Goal: Task Accomplishment & Management: Use online tool/utility

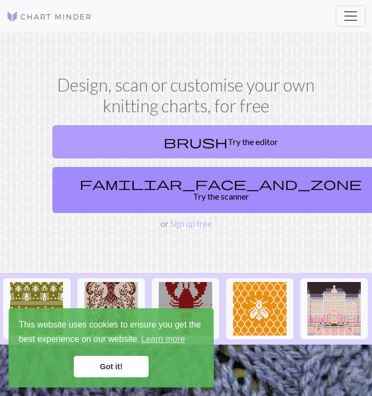
click at [204, 145] on link "brush Try the editor" at bounding box center [220, 141] width 337 height 33
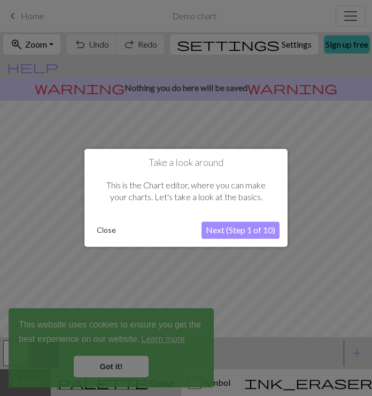
click at [107, 228] on button "Close" at bounding box center [107, 230] width 28 height 16
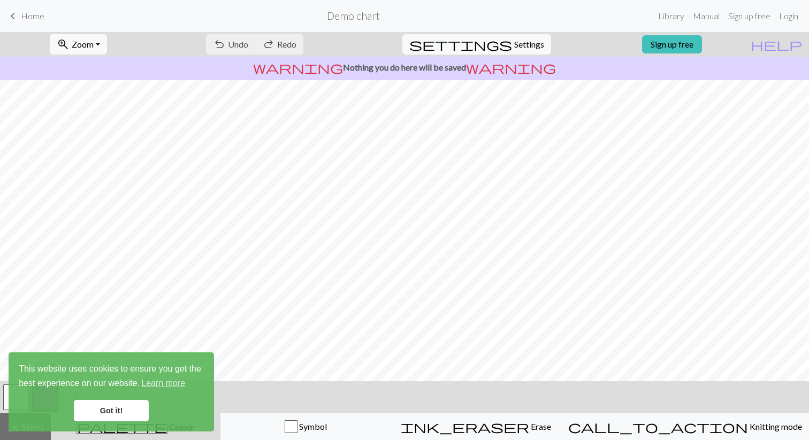
click at [121, 395] on link "Got it!" at bounding box center [111, 410] width 75 height 21
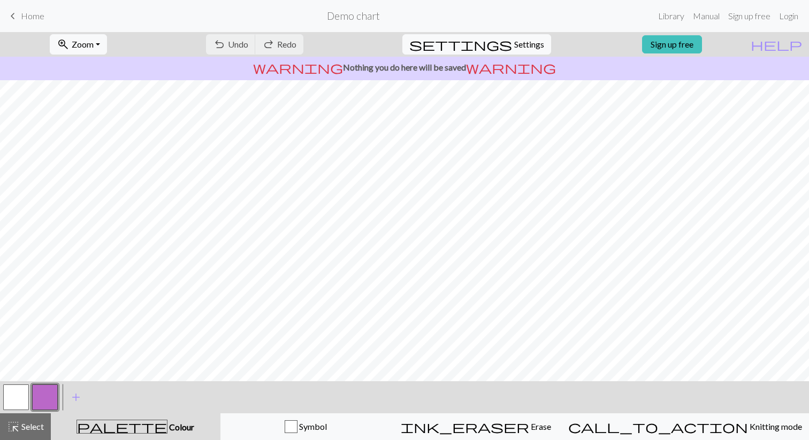
scroll to position [89, 0]
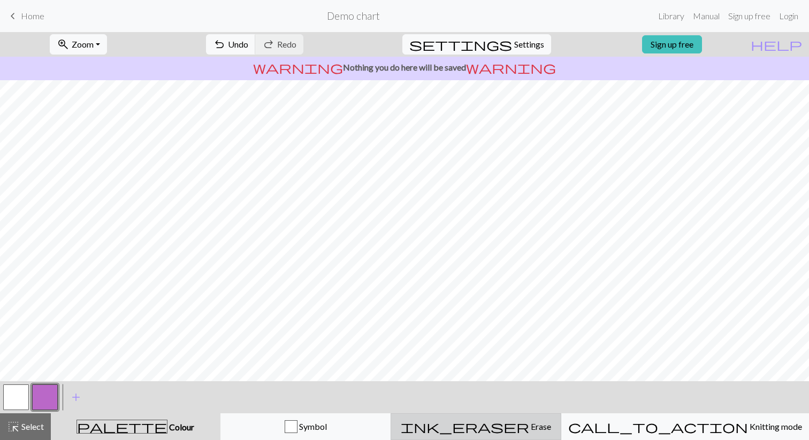
click at [372, 395] on span "Erase" at bounding box center [540, 426] width 22 height 10
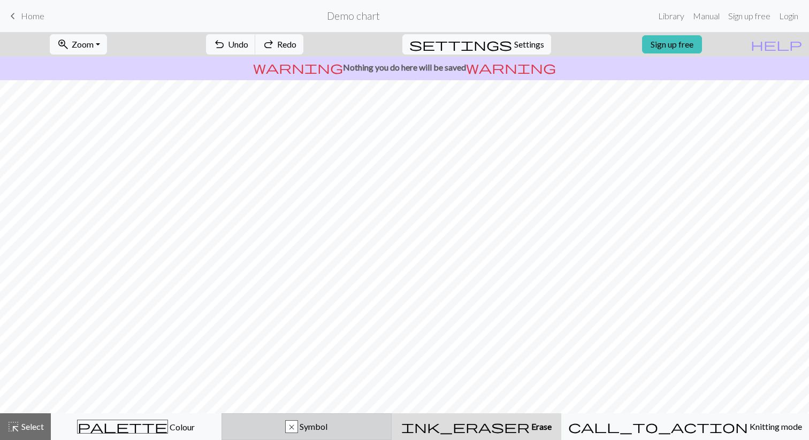
click at [372, 395] on div "x Symbol" at bounding box center [306, 426] width 157 height 13
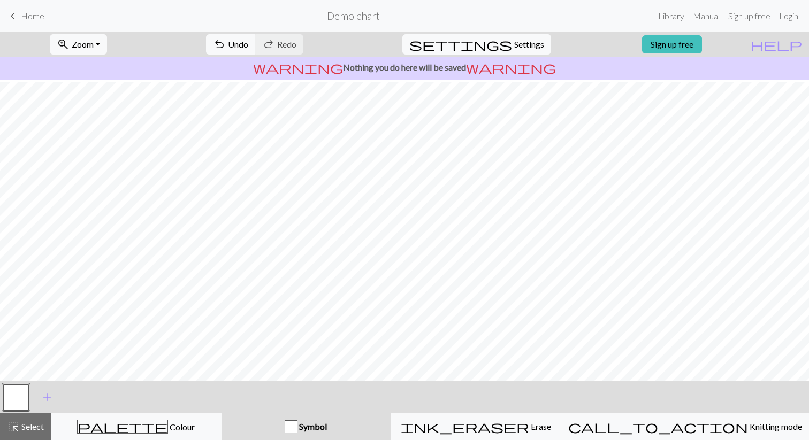
scroll to position [89, 0]
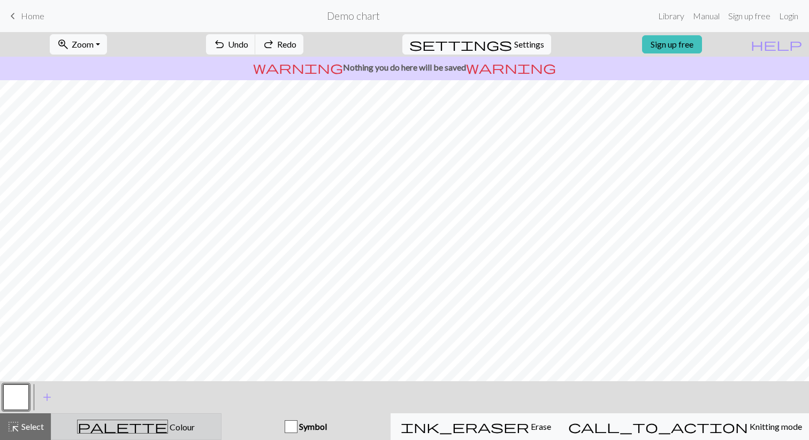
click at [168, 395] on span "Colour" at bounding box center [181, 427] width 27 height 10
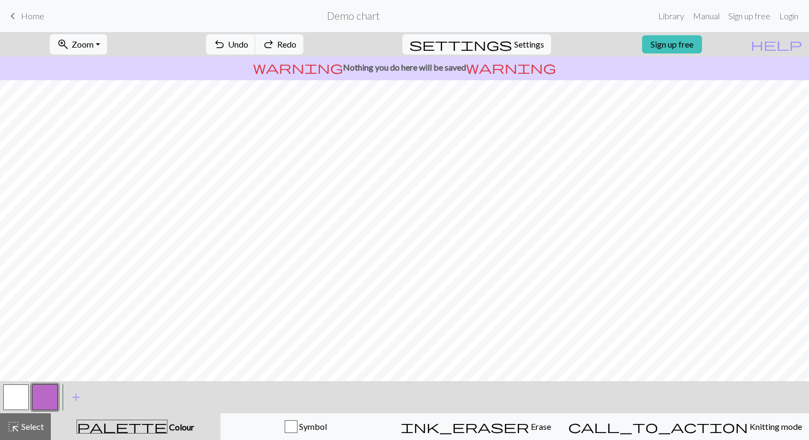
click at [32, 395] on button "button" at bounding box center [45, 398] width 26 height 26
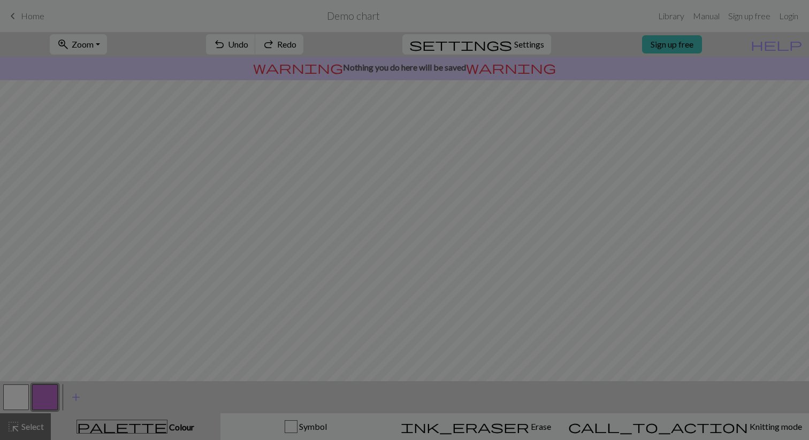
click at [18, 395] on div "Edit colour Name CC1 Use advanced picker workspace_premium Become a Pro user to…" at bounding box center [404, 220] width 809 height 440
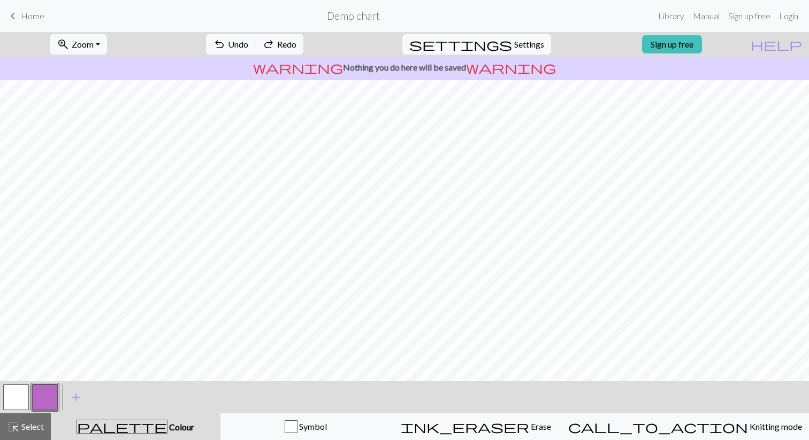
click at [22, 395] on button "button" at bounding box center [16, 398] width 26 height 26
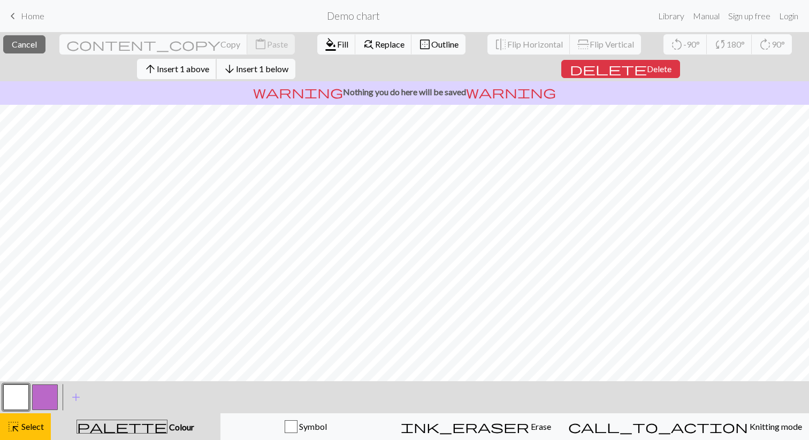
click at [209, 68] on span "Insert 1 above" at bounding box center [183, 69] width 52 height 10
click at [200, 66] on span "Insert 1 above" at bounding box center [183, 69] width 52 height 10
click at [214, 76] on button "arrow_upward Insert 1 above" at bounding box center [177, 69] width 80 height 20
click at [198, 62] on button "arrow_upward Insert 1 above" at bounding box center [177, 69] width 80 height 20
click at [200, 66] on span "Insert 1 above" at bounding box center [183, 69] width 52 height 10
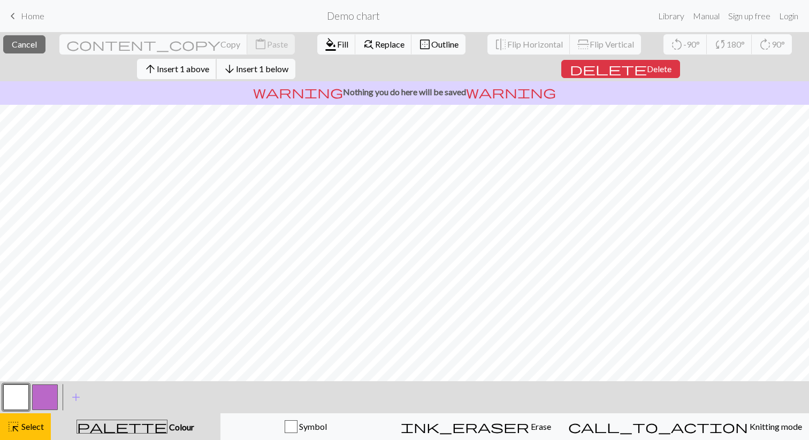
click at [209, 71] on span "Insert 1 above" at bounding box center [183, 69] width 52 height 10
click at [209, 69] on span "Insert 1 above" at bounding box center [183, 69] width 52 height 10
click at [196, 65] on span "Insert 1 above" at bounding box center [183, 69] width 52 height 10
click at [193, 66] on span "Insert 1 above" at bounding box center [183, 69] width 52 height 10
click at [209, 64] on span "Insert 1 above" at bounding box center [183, 69] width 52 height 10
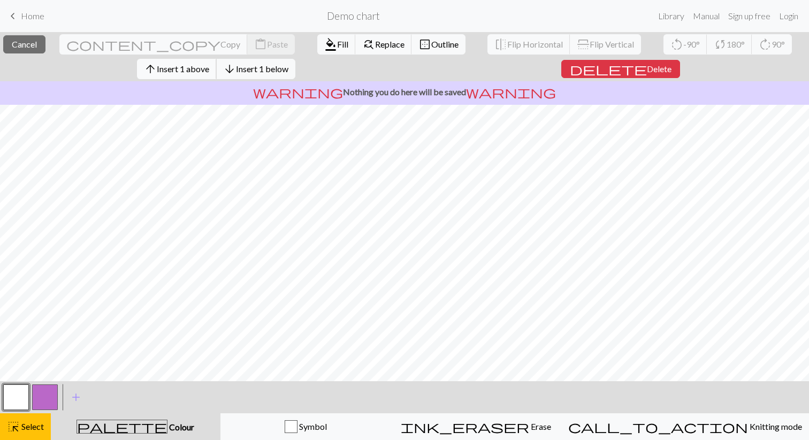
click at [189, 62] on button "arrow_upward Insert 1 above" at bounding box center [177, 69] width 80 height 20
click at [190, 73] on span "Insert 1 above" at bounding box center [183, 69] width 52 height 10
click at [199, 71] on span "Insert 1 above" at bounding box center [183, 69] width 52 height 10
click at [201, 73] on span "Insert 1 above" at bounding box center [183, 69] width 52 height 10
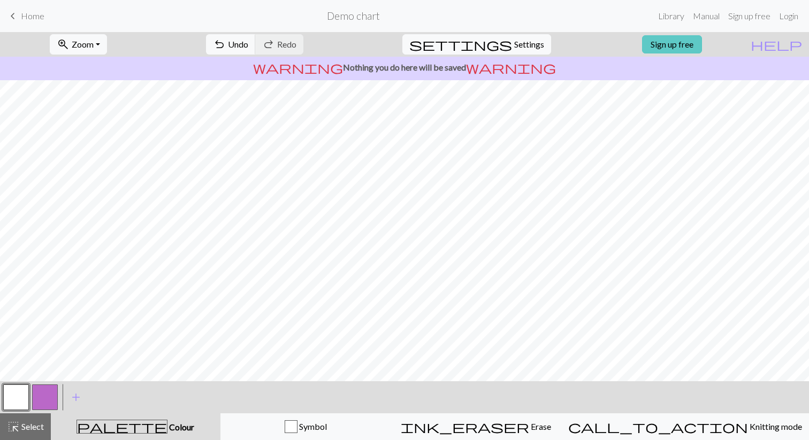
click at [372, 50] on link "Sign up free" at bounding box center [672, 44] width 60 height 18
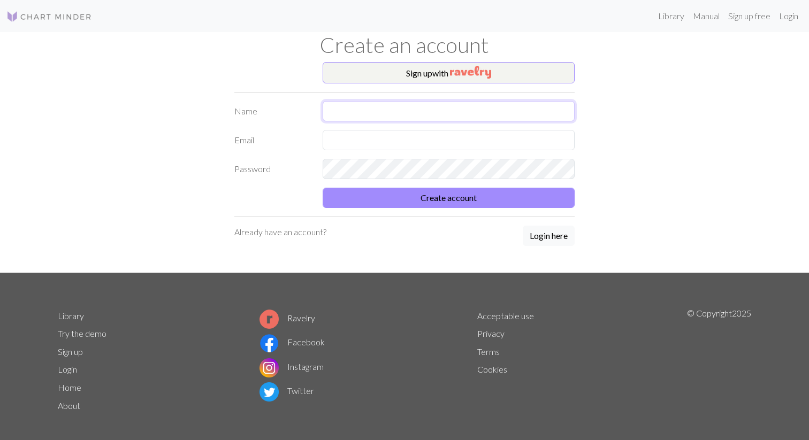
click at [372, 117] on input "text" at bounding box center [448, 111] width 252 height 20
type input "[PERSON_NAME]"
click at [372, 140] on input "text" at bounding box center [448, 140] width 252 height 20
type input "[EMAIL_ADDRESS][DOMAIN_NAME]"
click at [303, 171] on div "Password" at bounding box center [404, 169] width 353 height 20
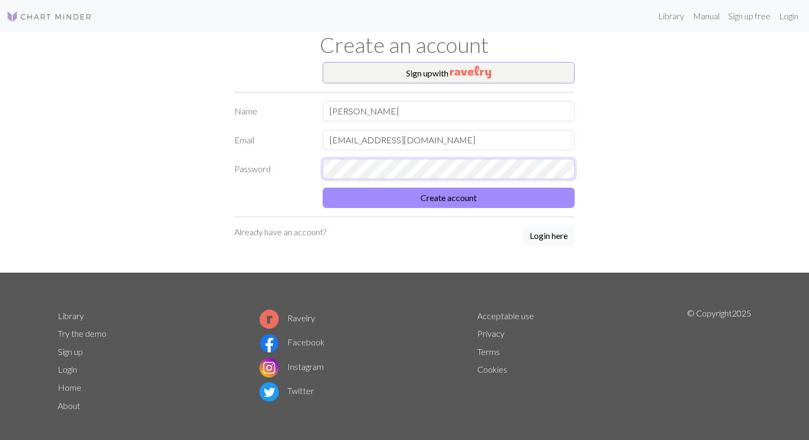
click at [322, 188] on button "Create account" at bounding box center [448, 198] width 252 height 20
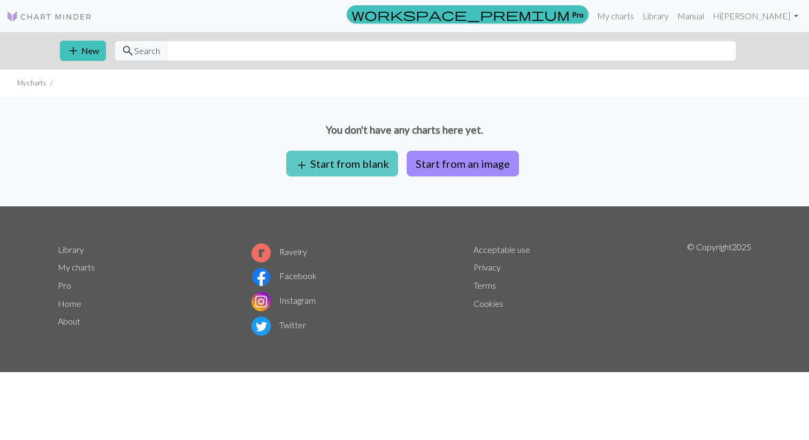
click at [347, 163] on button "add Start from blank" at bounding box center [342, 164] width 112 height 26
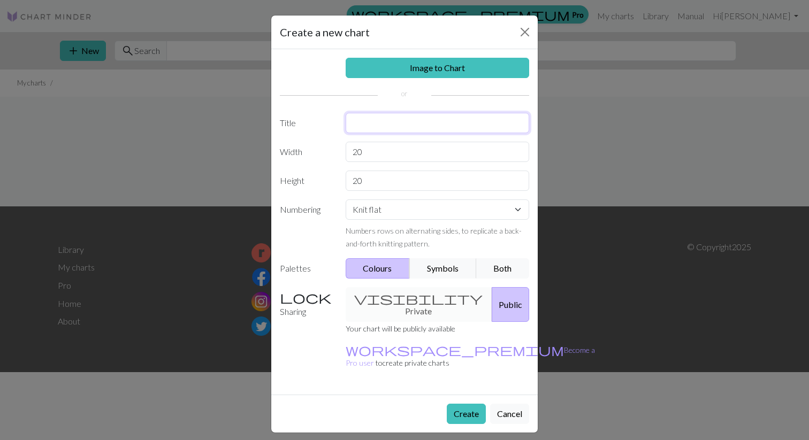
click at [372, 119] on input "text" at bounding box center [437, 123] width 184 height 20
type input "Fish Scarf"
drag, startPoint x: 380, startPoint y: 150, endPoint x: 339, endPoint y: 150, distance: 41.7
click at [339, 150] on div "20" at bounding box center [437, 152] width 197 height 20
type input "30"
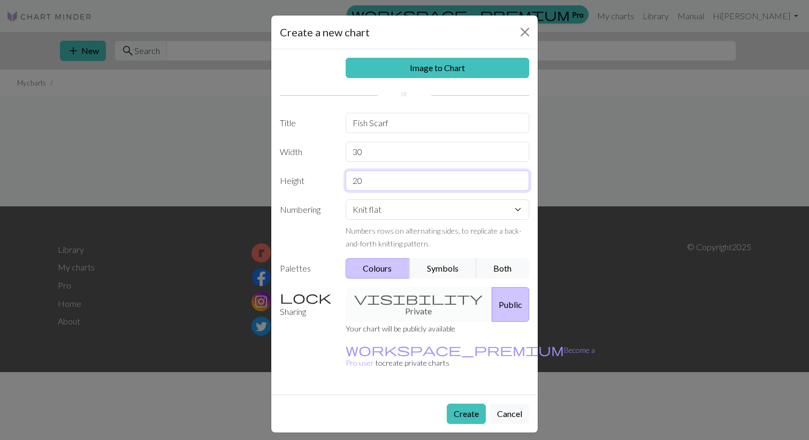
drag, startPoint x: 374, startPoint y: 180, endPoint x: 285, endPoint y: 180, distance: 89.3
click at [285, 180] on div "Height 20" at bounding box center [404, 181] width 262 height 20
type input "60"
click at [372, 213] on select "Knit flat Knit in the round Lace knitting Cross stitch" at bounding box center [437, 209] width 184 height 20
click at [372, 297] on div "visibility Private Public" at bounding box center [437, 304] width 197 height 35
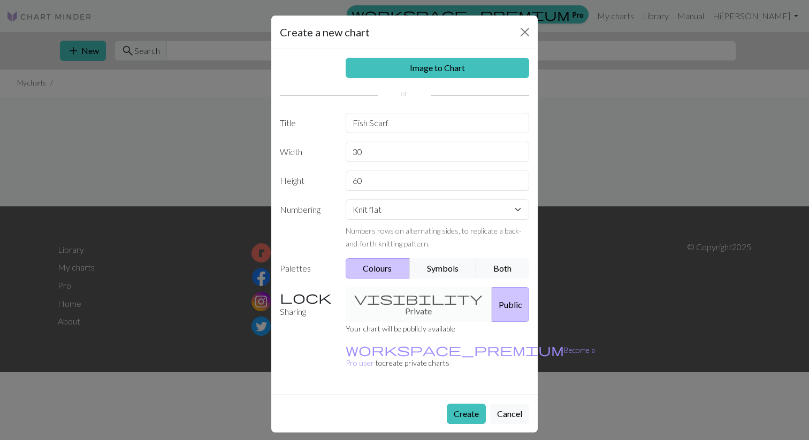
click at [372, 295] on div "visibility Private Public" at bounding box center [437, 304] width 197 height 35
click at [372, 295] on button "Public" at bounding box center [509, 304] width 37 height 35
click at [372, 295] on div "visibility Private Public" at bounding box center [437, 304] width 197 height 35
drag, startPoint x: 465, startPoint y: 301, endPoint x: 401, endPoint y: 301, distance: 64.2
click at [372, 301] on button "Public" at bounding box center [509, 304] width 37 height 35
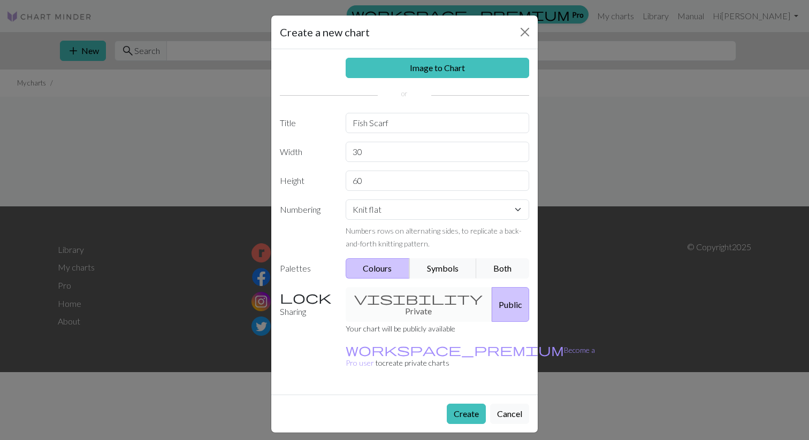
click at [372, 301] on div "visibility Private Public" at bounding box center [437, 304] width 197 height 35
click at [372, 297] on div "visibility Private Public" at bounding box center [437, 304] width 197 height 35
click at [372, 395] on button "Create" at bounding box center [466, 414] width 39 height 20
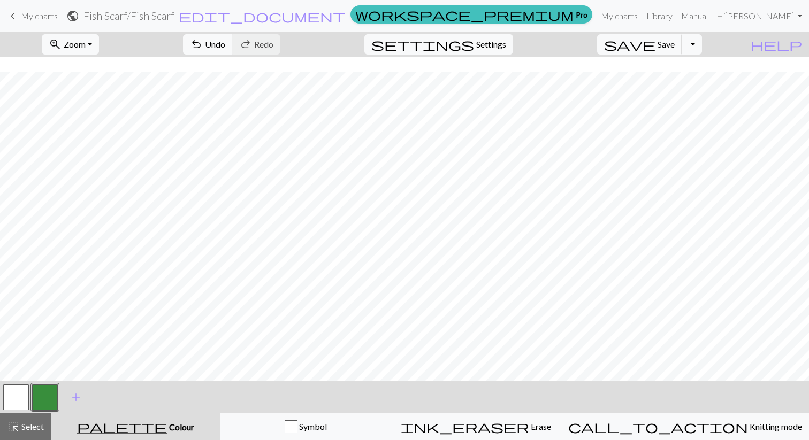
scroll to position [25, 0]
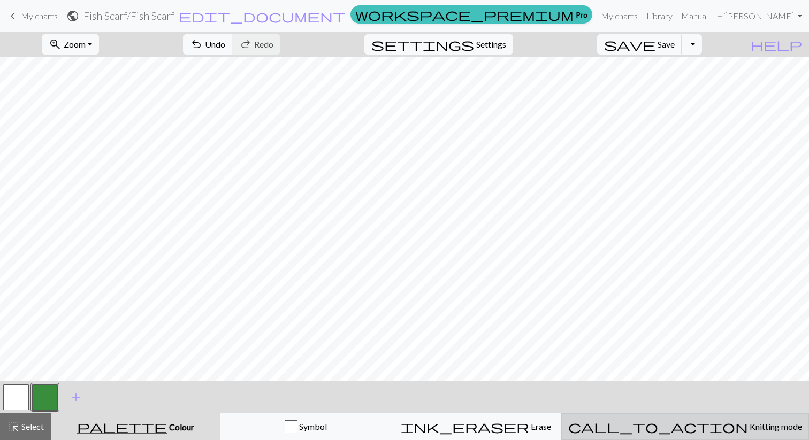
click at [372, 395] on span "Knitting mode" at bounding box center [775, 426] width 54 height 10
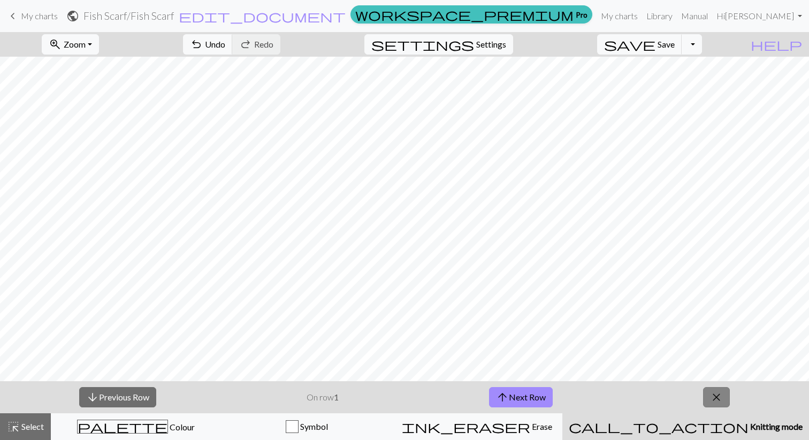
click at [372, 393] on span "close" at bounding box center [716, 397] width 13 height 15
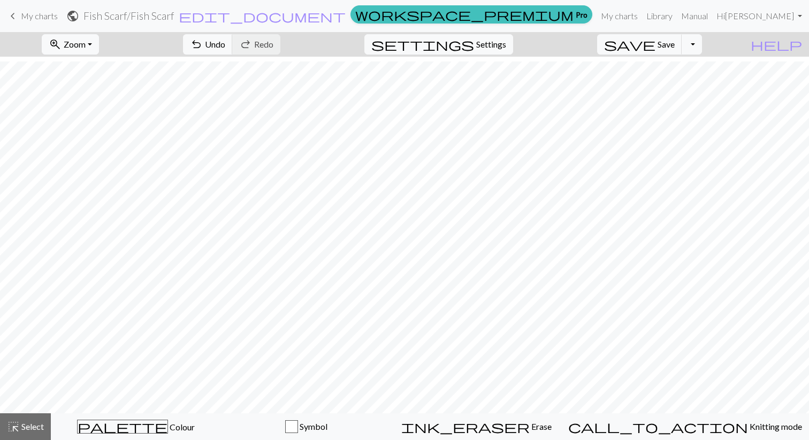
scroll to position [55, 0]
click at [86, 41] on span "Zoom" at bounding box center [75, 44] width 22 height 10
click at [95, 66] on button "Fit all" at bounding box center [84, 67] width 85 height 17
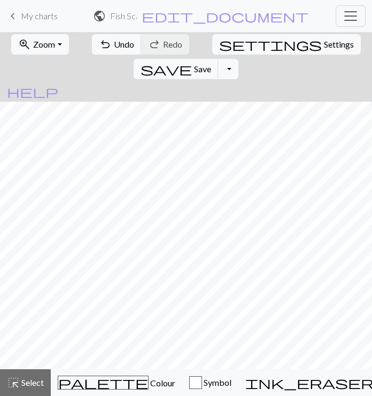
scroll to position [46, 0]
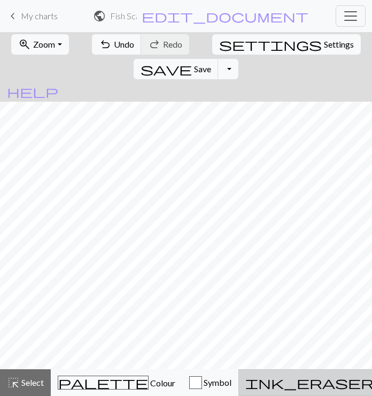
click at [245, 377] on span "ink_eraser" at bounding box center [309, 382] width 128 height 15
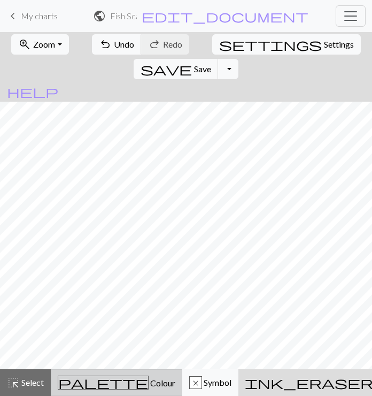
click at [99, 376] on div "palette Colour Colour" at bounding box center [117, 382] width 118 height 14
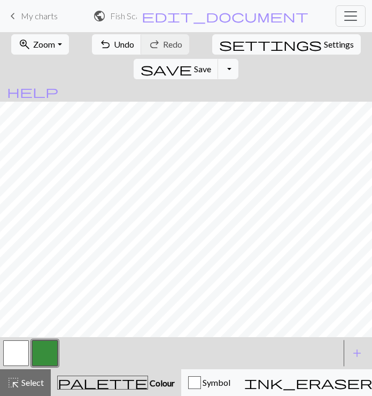
scroll to position [20, 0]
click at [188, 387] on div "Symbol" at bounding box center [209, 382] width 42 height 13
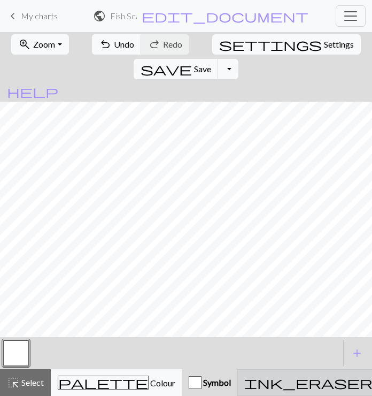
click at [237, 389] on button "ink_eraser Erase Erase" at bounding box center [319, 382] width 164 height 27
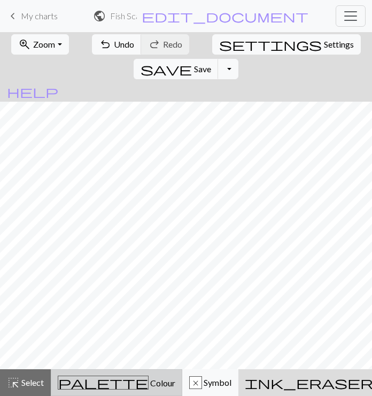
click at [149, 381] on span "Colour" at bounding box center [162, 383] width 27 height 10
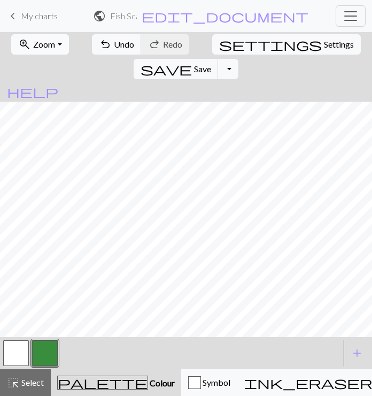
click at [41, 47] on span "Zoom" at bounding box center [44, 44] width 22 height 10
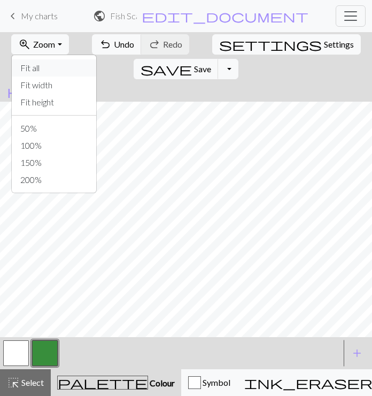
click at [42, 67] on button "Fit all" at bounding box center [54, 67] width 85 height 17
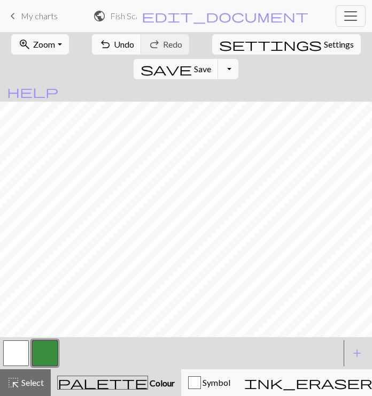
scroll to position [78, 0]
